Goal: Communication & Community: Ask a question

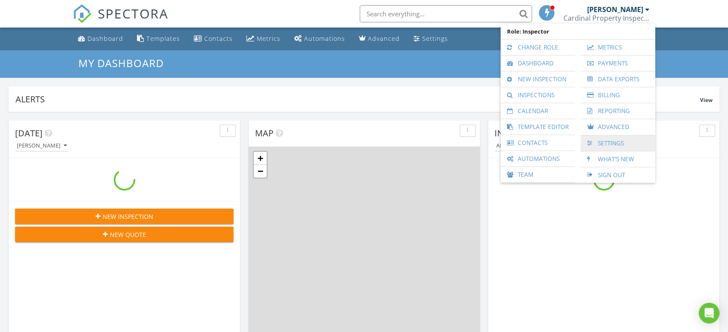
scroll to position [799, 743]
click at [616, 139] on link "Settings" at bounding box center [618, 144] width 66 height 16
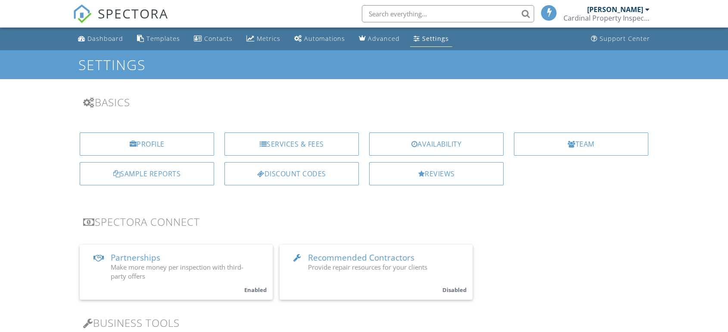
click at [192, 144] on div "Profile" at bounding box center [147, 144] width 134 height 23
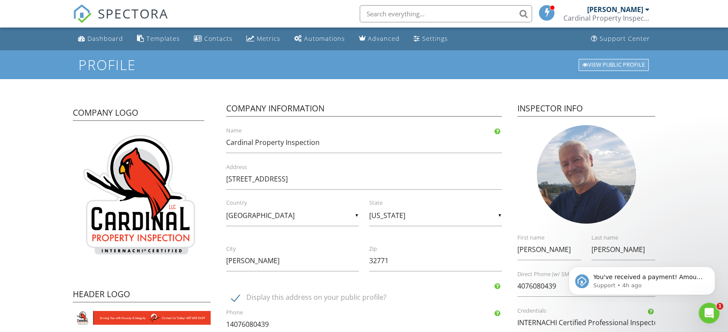
click at [617, 63] on div "View Public Profile" at bounding box center [613, 65] width 70 height 12
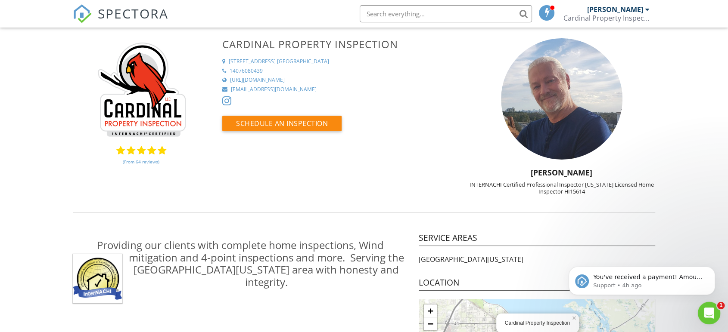
click at [718, 310] on div "Open Intercom Messenger" at bounding box center [707, 312] width 28 height 28
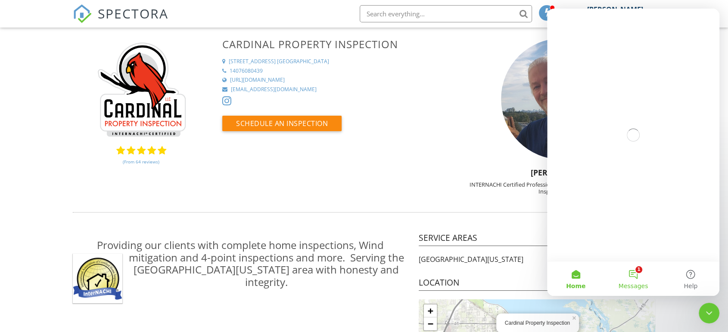
click at [642, 276] on button "1 Messages" at bounding box center [632, 279] width 57 height 34
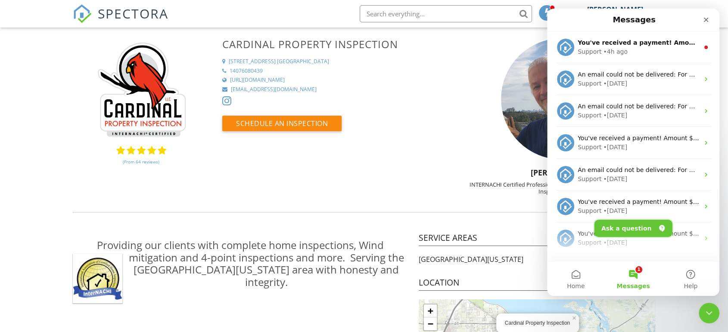
click at [631, 230] on button "Ask a question" at bounding box center [633, 228] width 78 height 17
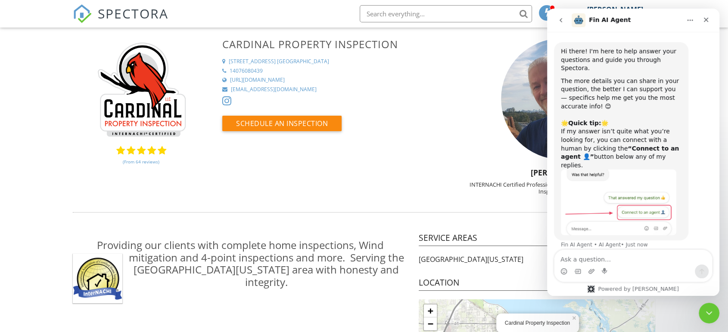
click at [560, 28] on button "go back" at bounding box center [560, 20] width 16 height 16
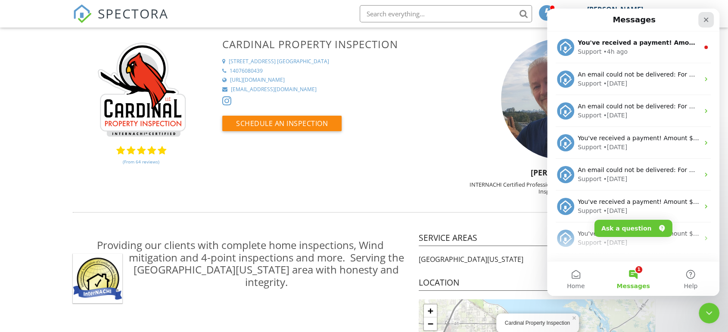
click at [703, 16] on icon "Close" at bounding box center [705, 19] width 7 height 7
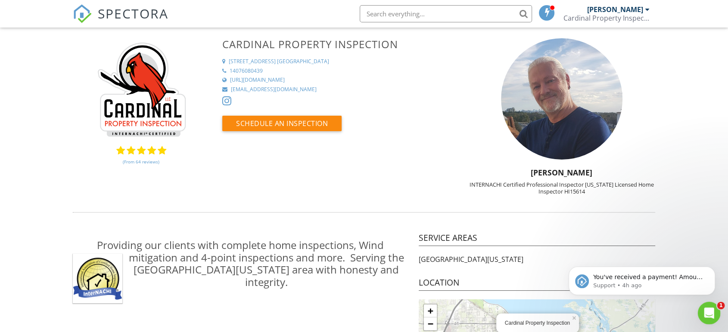
click at [708, 309] on icon "Open Intercom Messenger" at bounding box center [708, 312] width 14 height 14
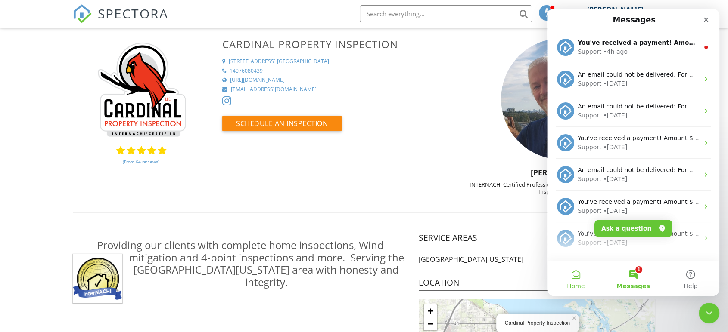
click at [575, 283] on span "Home" at bounding box center [576, 286] width 18 height 6
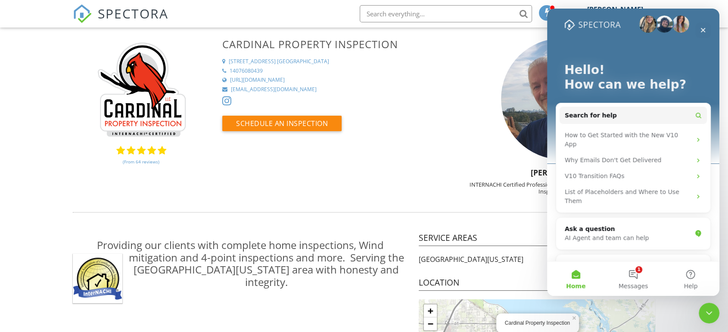
scroll to position [12, 0]
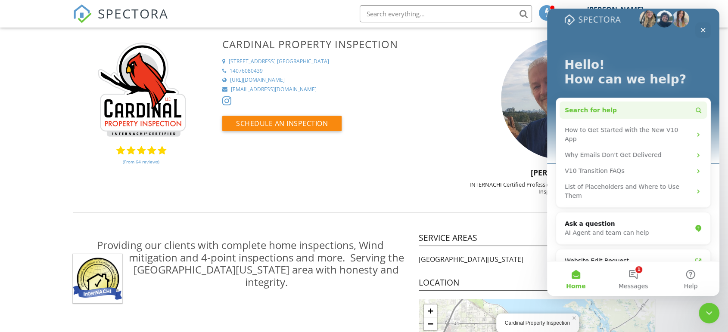
click at [667, 105] on button "Search for help" at bounding box center [632, 110] width 147 height 17
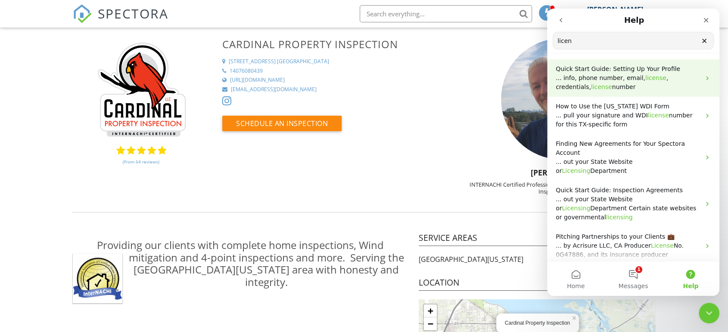
type input "licen"
click at [664, 86] on p "... info, phone number, email, license , credentials, license number" at bounding box center [628, 83] width 145 height 18
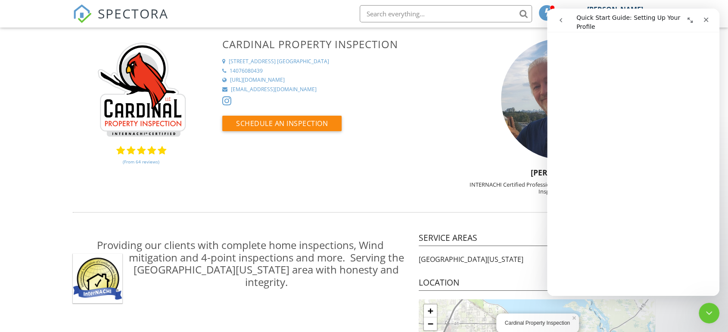
scroll to position [429, 0]
click at [420, 83] on link "https://CardinalPropertyInspection.com" at bounding box center [339, 80] width 235 height 7
click at [559, 18] on icon "go back" at bounding box center [560, 20] width 7 height 7
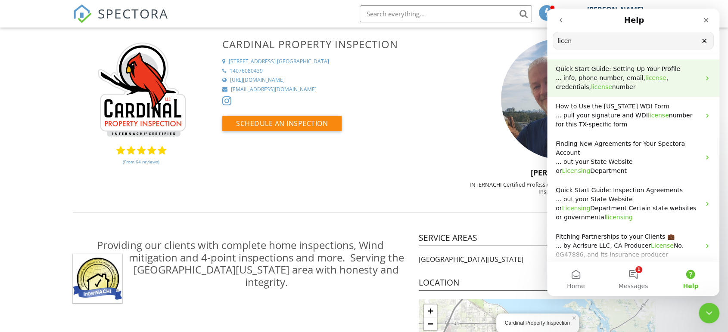
click at [619, 71] on span "Quick Start Guide: Setting Up Your Profile" at bounding box center [618, 68] width 124 height 7
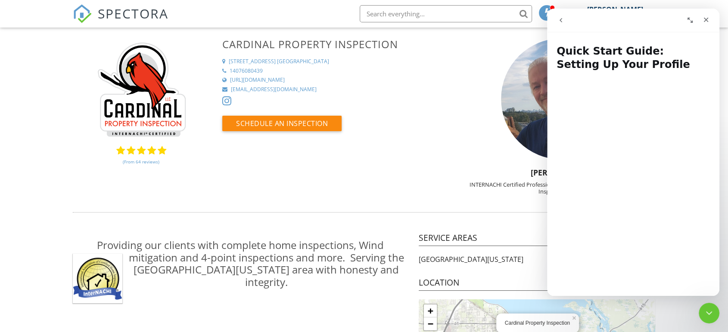
click at [692, 18] on icon "Expand window" at bounding box center [689, 20] width 7 height 7
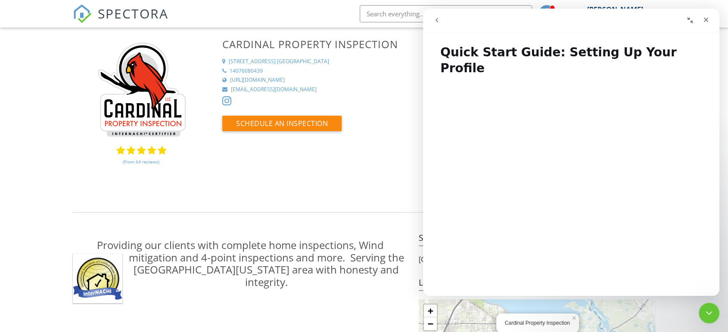
click at [692, 18] on icon "Collapse window" at bounding box center [689, 20] width 7 height 7
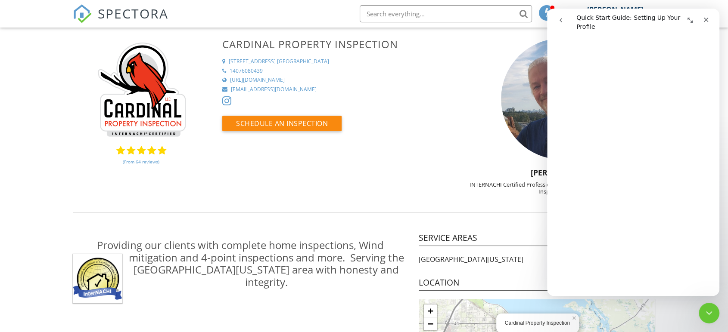
scroll to position [490, 0]
click at [708, 315] on icon "Close Intercom Messenger" at bounding box center [707, 312] width 10 height 10
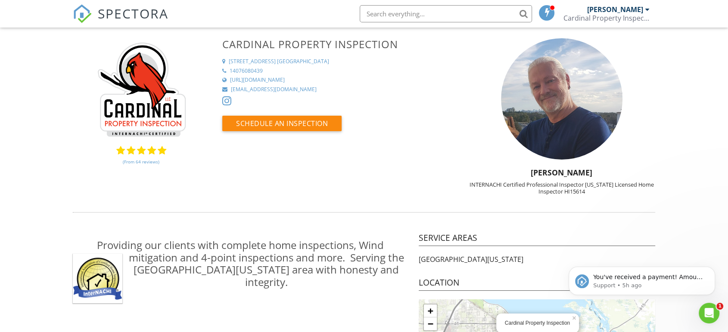
scroll to position [0, 0]
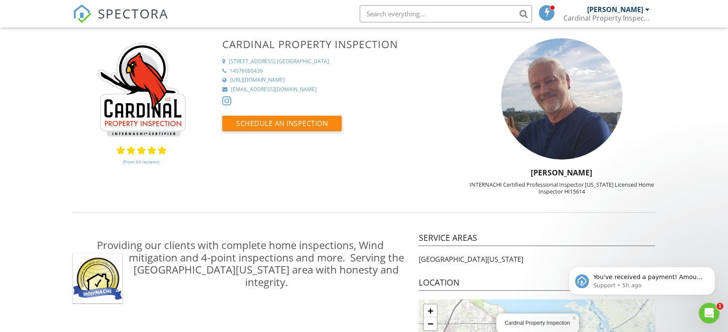
click at [613, 12] on div "[PERSON_NAME]" at bounding box center [615, 9] width 56 height 9
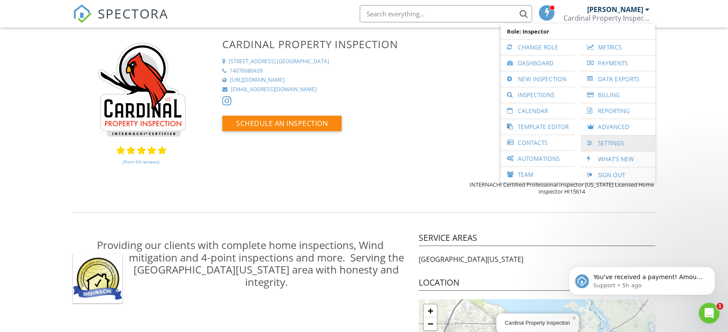
click at [600, 142] on link "Settings" at bounding box center [618, 144] width 66 height 16
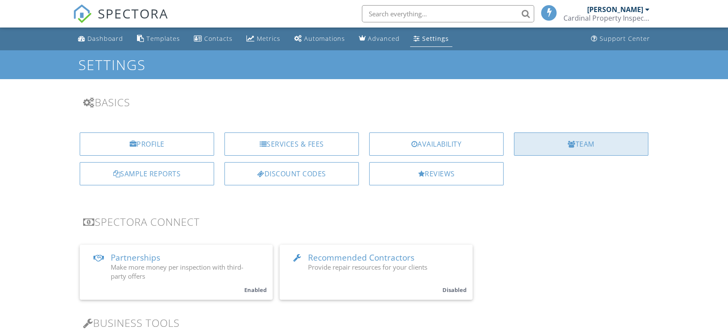
click at [600, 148] on div "Team" at bounding box center [581, 144] width 134 height 23
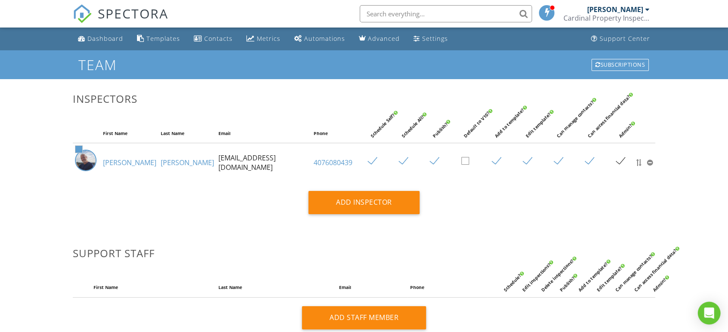
click at [704, 320] on div "Open Intercom Messenger" at bounding box center [709, 313] width 23 height 23
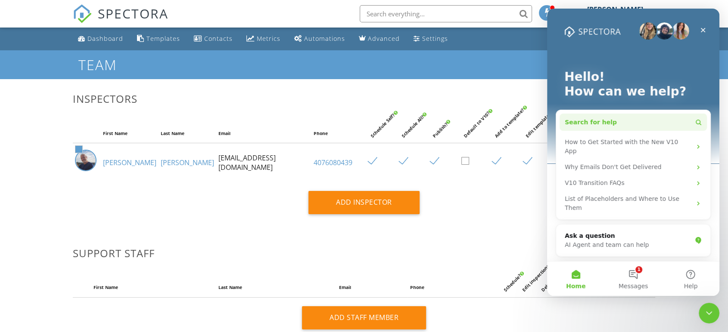
click at [631, 118] on button "Search for help" at bounding box center [632, 122] width 147 height 17
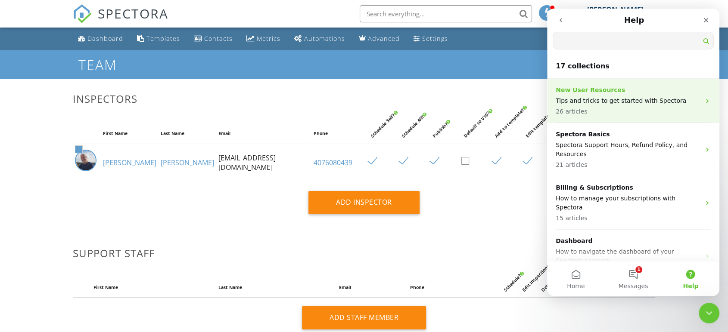
type input ";"
type input "l"
type input "credential"
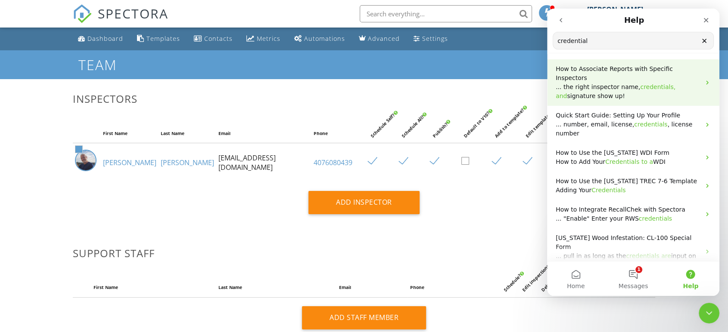
click at [621, 84] on span "... the right inspector name," at bounding box center [598, 87] width 84 height 7
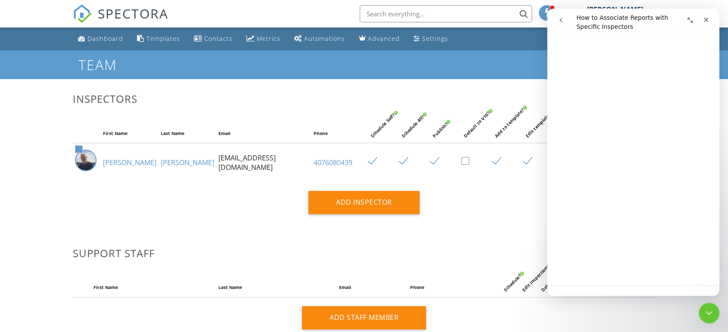
scroll to position [541, 0]
click at [565, 23] on button "go back" at bounding box center [560, 20] width 16 height 16
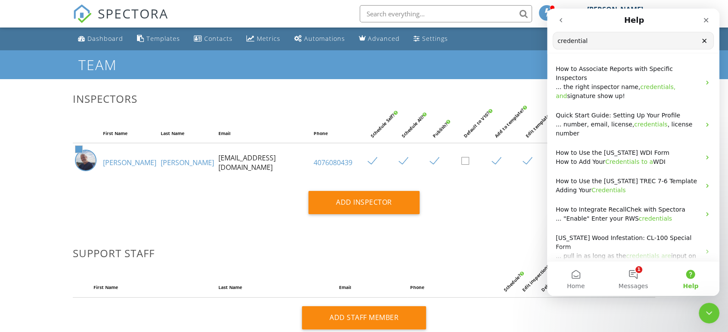
drag, startPoint x: 596, startPoint y: 47, endPoint x: 1077, endPoint y: 56, distance: 481.1
click html "Help credential Search for help How to Associate Reports with Specific Inspecto…"
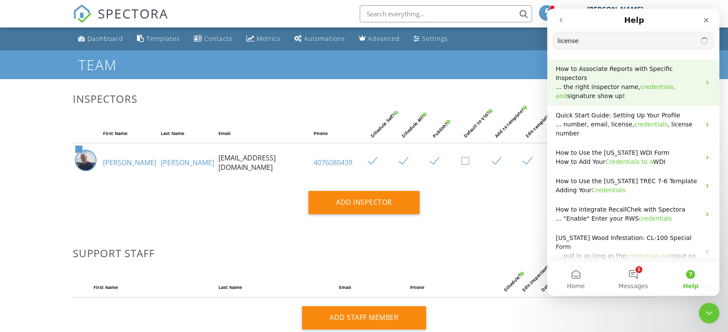
type input "license"
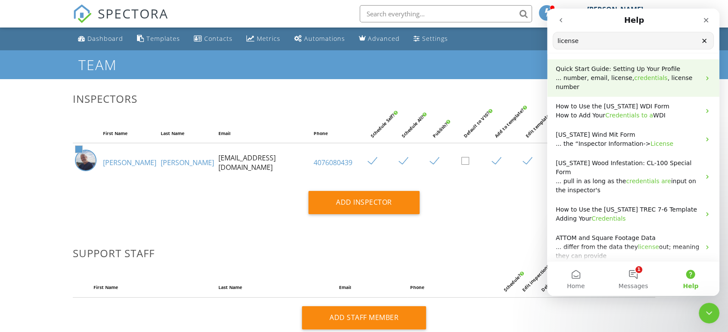
click at [618, 71] on span "Quick Start Guide: Setting Up Your Profile" at bounding box center [618, 68] width 124 height 7
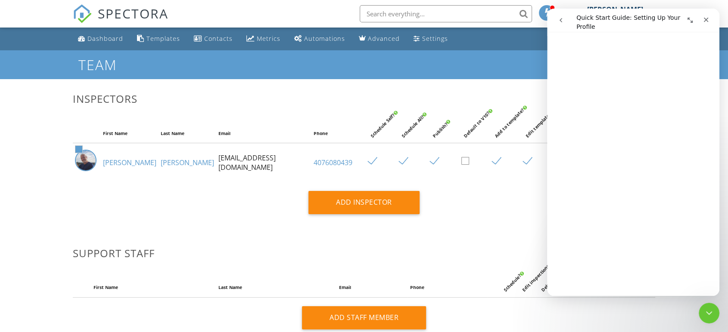
scroll to position [475, 0]
click at [113, 164] on link "[PERSON_NAME]" at bounding box center [129, 162] width 53 height 9
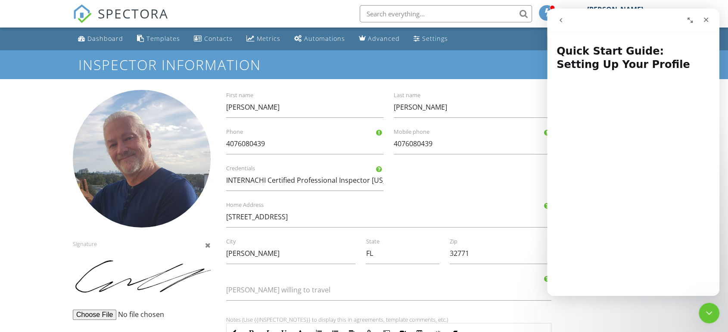
drag, startPoint x: 557, startPoint y: 20, endPoint x: 611, endPoint y: 44, distance: 59.0
click at [602, 37] on div "Quick Start Guide: Setting Up Your Profile Quick Start Guide: Setting Up Your P…" at bounding box center [633, 153] width 172 height 288
click at [704, 307] on icon "Close Intercom Messenger" at bounding box center [707, 312] width 10 height 10
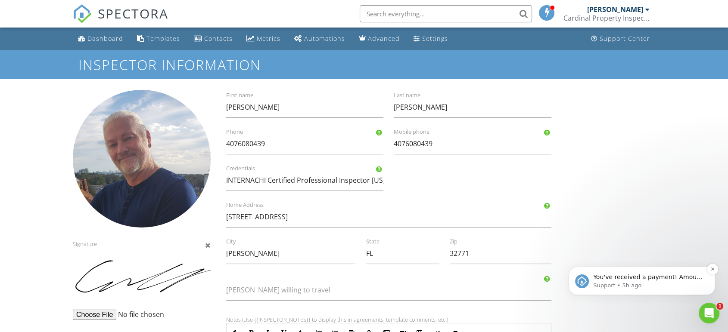
click at [665, 279] on p "You've received a payment! Amount $400.00 Fee $11.30 Net $388.70 Transaction # …" at bounding box center [648, 277] width 111 height 9
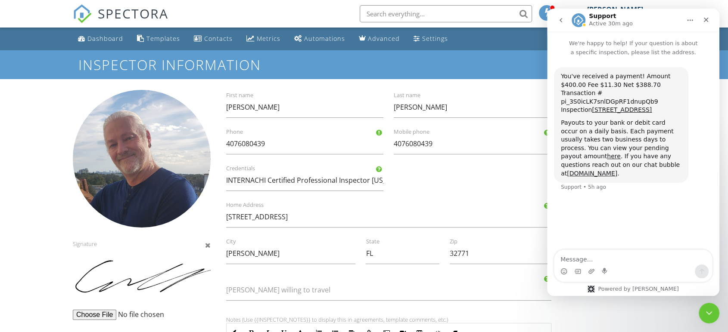
click at [556, 19] on button "go back" at bounding box center [560, 20] width 16 height 16
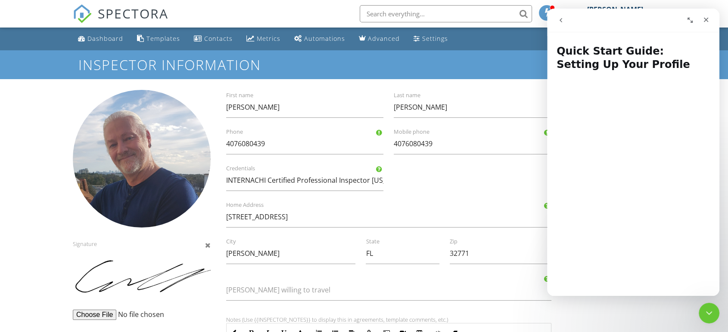
click at [559, 22] on icon "go back" at bounding box center [560, 20] width 7 height 7
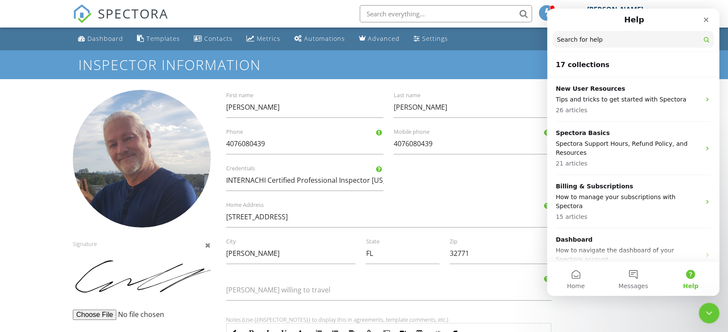
click at [685, 277] on button "Help" at bounding box center [690, 279] width 57 height 34
click at [691, 276] on button "Help" at bounding box center [690, 279] width 57 height 34
click at [698, 276] on button "Help" at bounding box center [690, 279] width 57 height 34
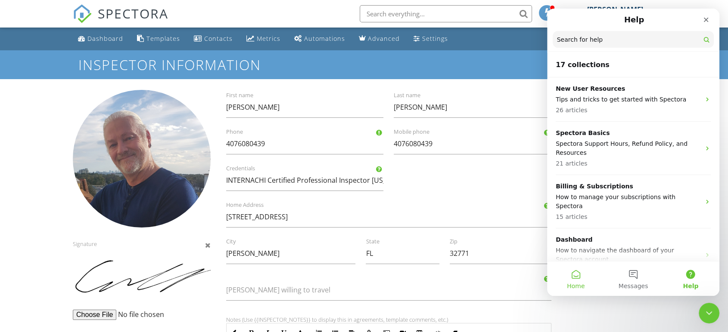
click at [583, 282] on button "Home" at bounding box center [575, 279] width 57 height 34
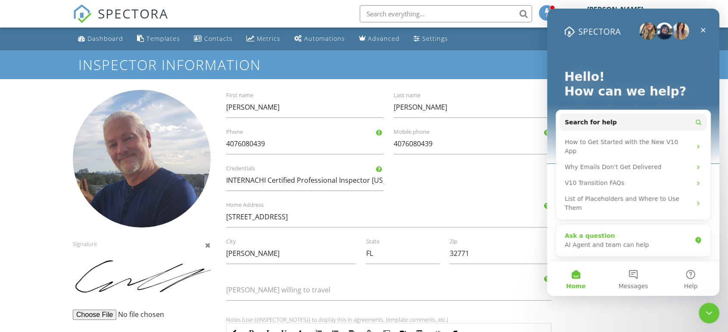
click at [650, 232] on div "Ask a question" at bounding box center [628, 236] width 127 height 9
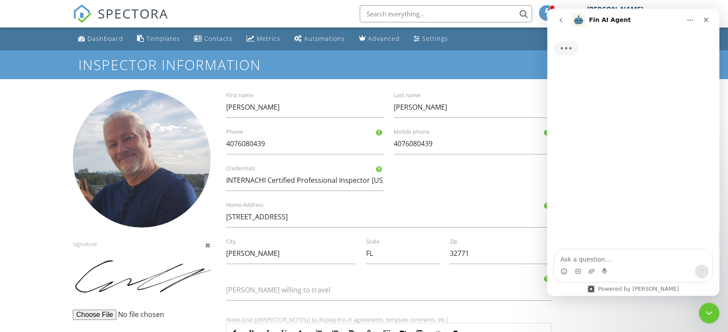
click at [626, 275] on div "Intercom messenger" at bounding box center [633, 272] width 158 height 14
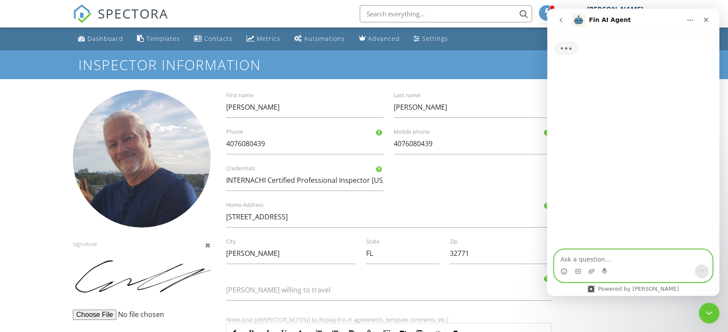
click at [624, 260] on textarea "Ask a question…" at bounding box center [633, 257] width 158 height 15
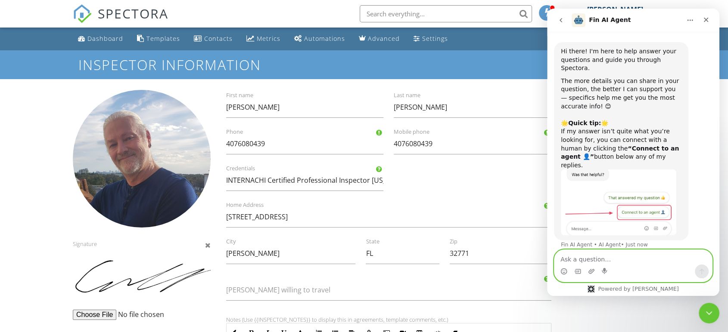
type textarea "a"
type textarea "find me an agent"
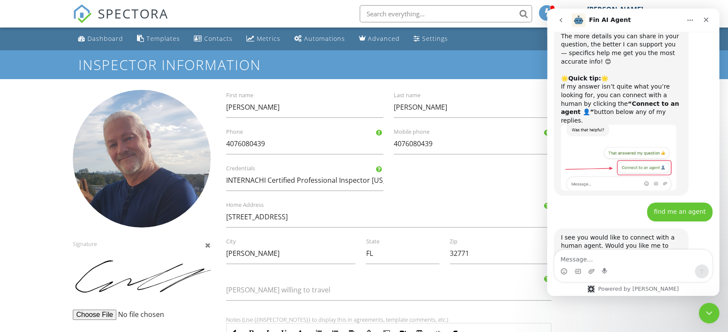
scroll to position [76, 0]
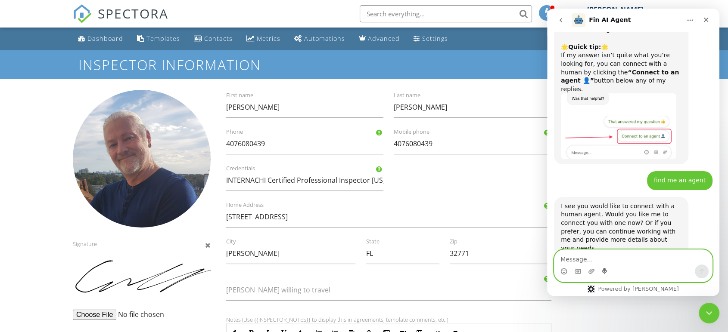
click at [604, 271] on icon "Start recording" at bounding box center [604, 271] width 5 height 6
drag, startPoint x: 621, startPoint y: 189, endPoint x: 578, endPoint y: 198, distance: 44.1
click at [578, 202] on div "I see you would like to connect with a human agent. Would you like me to connec…" at bounding box center [621, 227] width 121 height 51
copy div "connect with a human agent."
click at [588, 258] on textarea "Message…" at bounding box center [633, 257] width 158 height 15
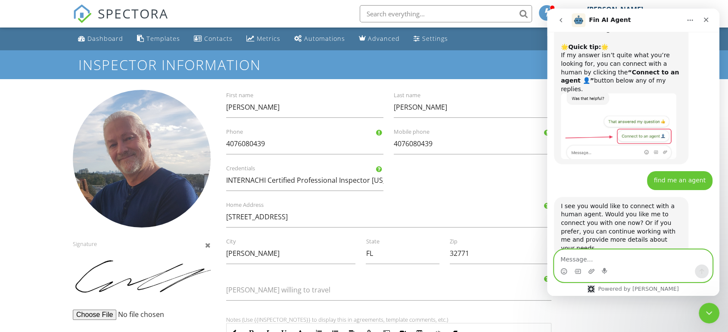
paste textarea "connect with a human agent."
type textarea "connect with a human agent."
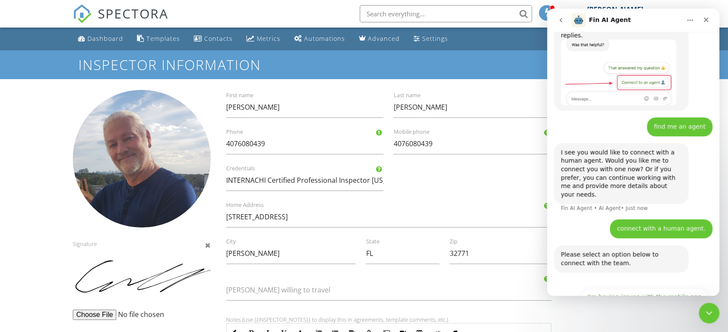
scroll to position [171, 0]
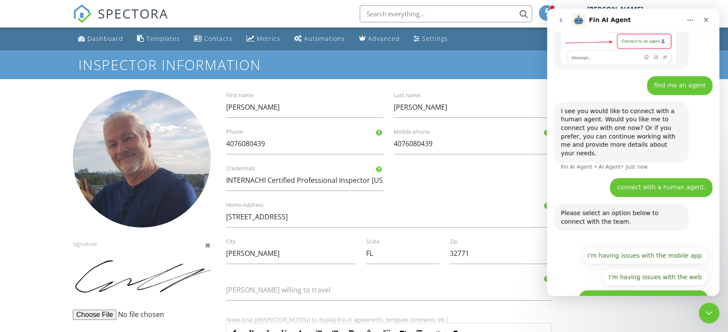
click at [598, 290] on button "I have questions about something else" at bounding box center [643, 298] width 130 height 17
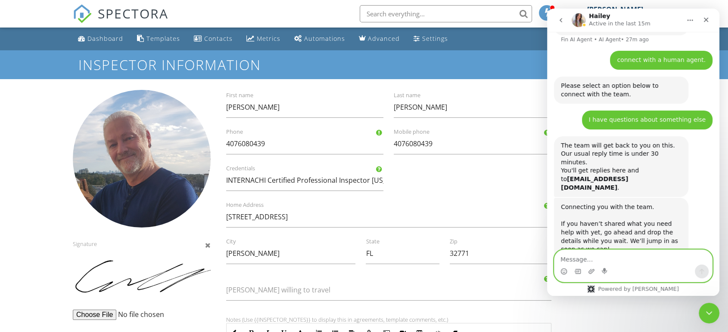
scroll to position [320, 0]
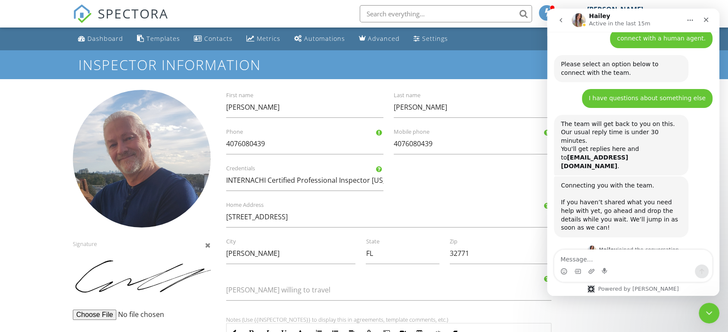
click at [618, 265] on div "Intercom messenger" at bounding box center [633, 272] width 158 height 14
click at [614, 259] on textarea "Message…" at bounding box center [633, 257] width 158 height 15
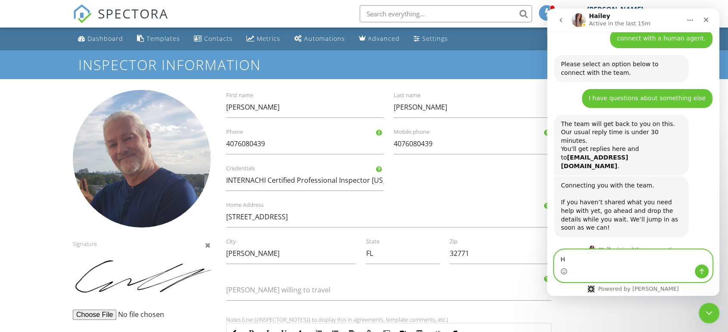
type textarea "Hi"
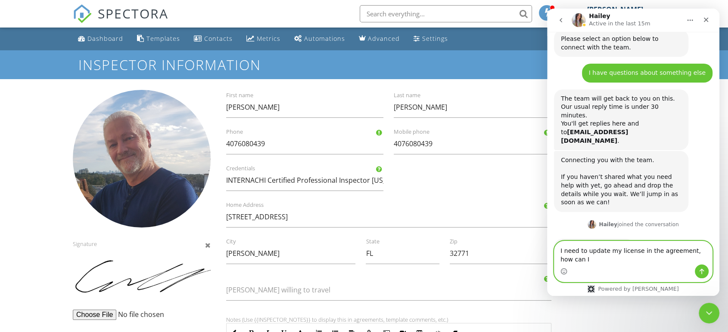
scroll to position [355, 0]
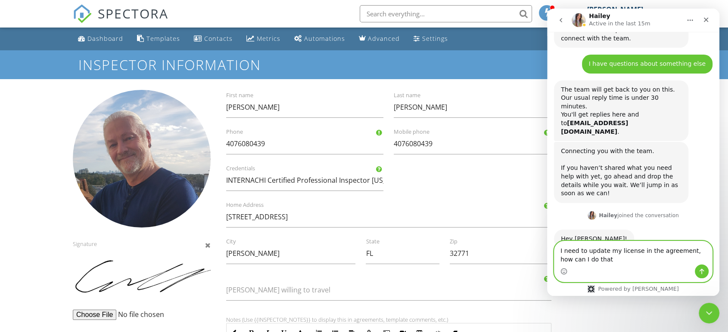
type textarea "I need to update my license in the agreement, how can I do that?"
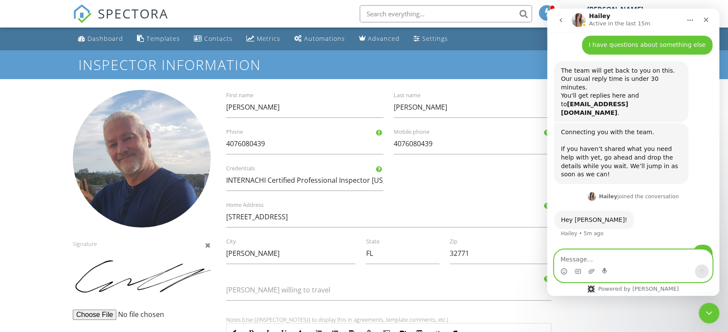
scroll to position [407, 0]
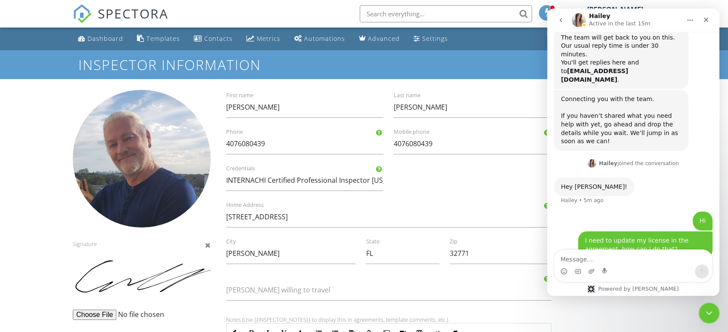
click at [615, 269] on div "Typing" at bounding box center [633, 285] width 158 height 33
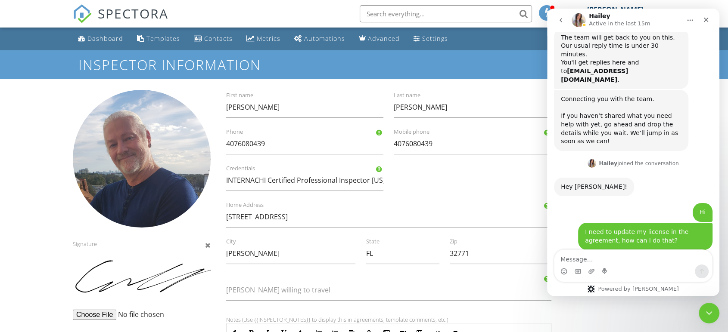
scroll to position [433, 0]
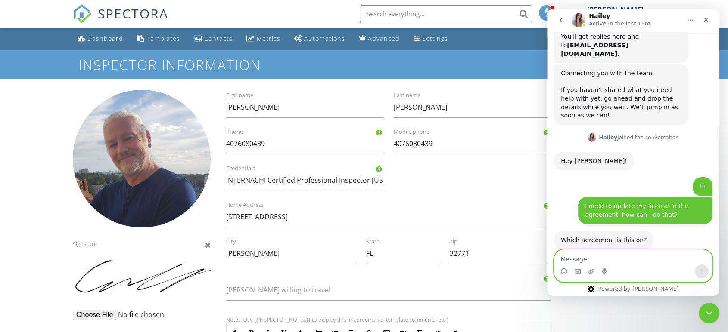
click at [565, 256] on textarea "Message…" at bounding box center [633, 257] width 158 height 15
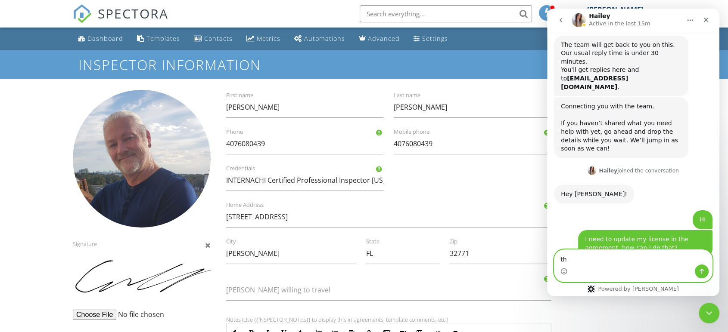
type textarea "t"
type textarea "i"
type textarea "the one i'm sending to my clients"
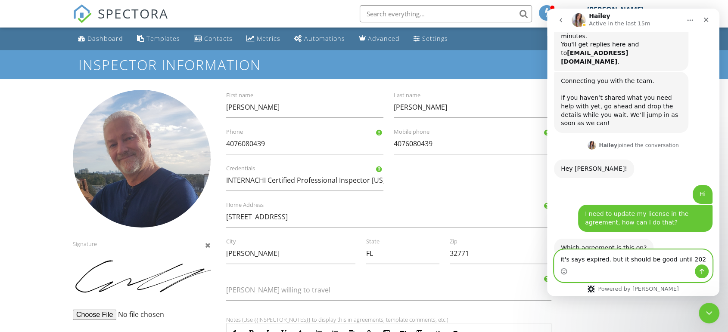
type textarea "it's says expired. but it should be good until [DATE]"
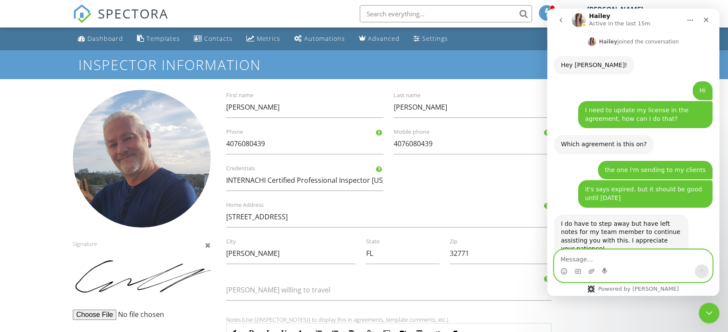
scroll to position [496, 0]
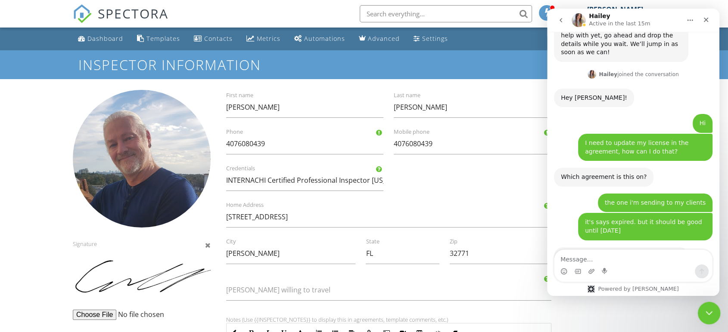
click at [708, 311] on icon "Close Intercom Messenger" at bounding box center [707, 312] width 10 height 10
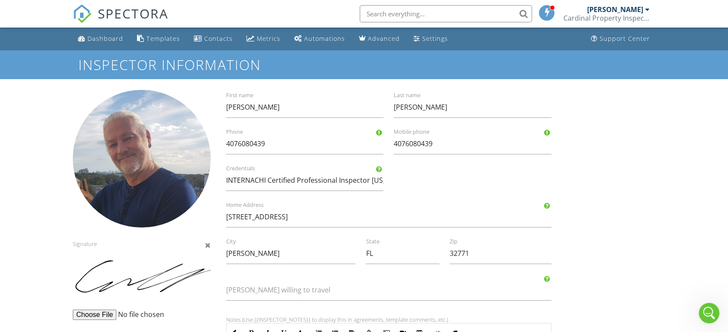
click at [544, 11] on span at bounding box center [547, 12] width 9 height 7
